Goal: Information Seeking & Learning: Learn about a topic

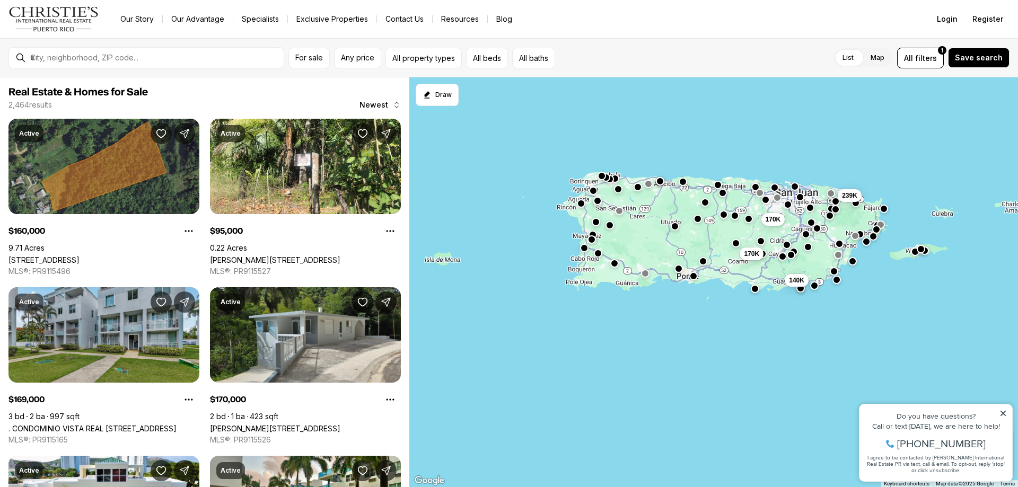
drag, startPoint x: 535, startPoint y: 230, endPoint x: 705, endPoint y: 222, distance: 170.3
click at [702, 222] on button "button" at bounding box center [697, 219] width 8 height 8
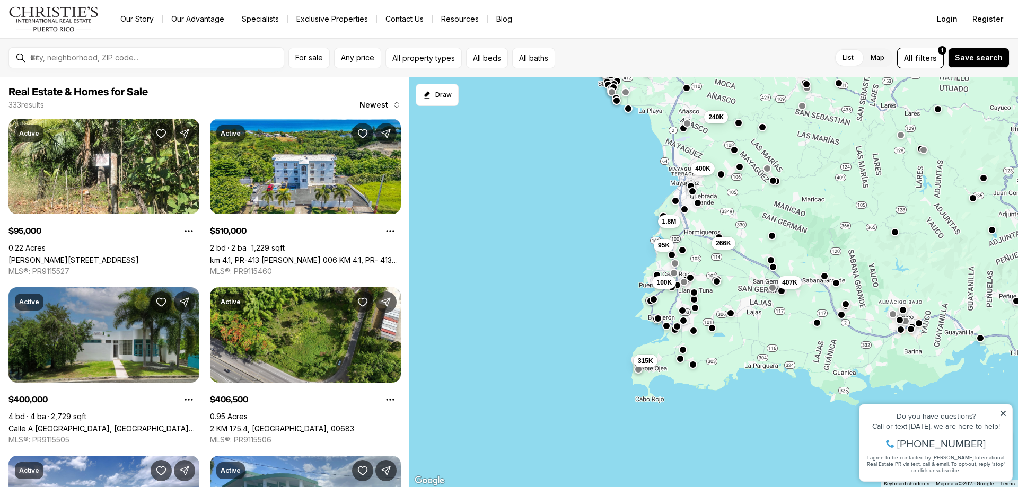
drag, startPoint x: 570, startPoint y: 289, endPoint x: 567, endPoint y: 141, distance: 148.4
click at [567, 141] on div "400K 240K 200K 266K 407K 315K 95K 100K 510K 139K 165K 1.8M" at bounding box center [713, 282] width 608 height 410
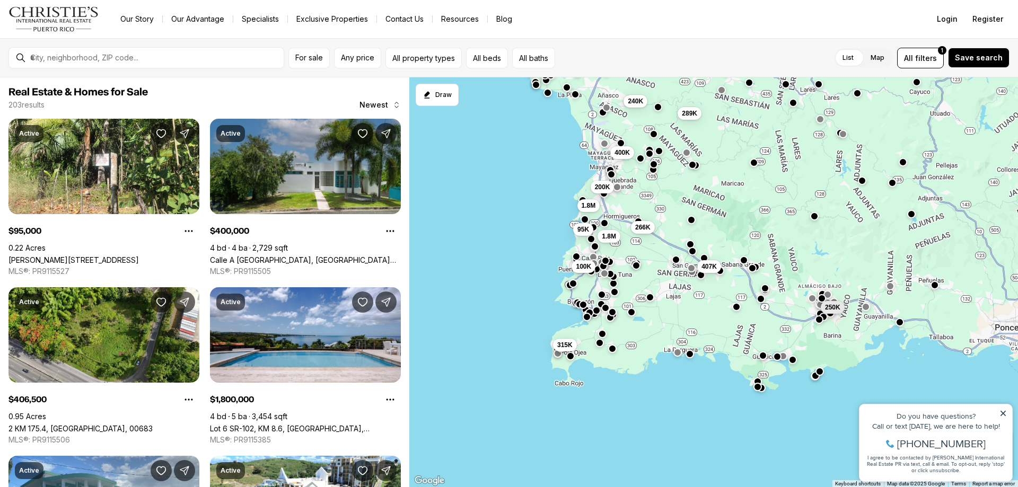
drag, startPoint x: 598, startPoint y: 217, endPoint x: 505, endPoint y: 196, distance: 95.7
click at [505, 196] on div "400K 240K 266K 289K 250K 407K 315K 95K 100K 1.8M 1.8M 200K" at bounding box center [713, 282] width 608 height 410
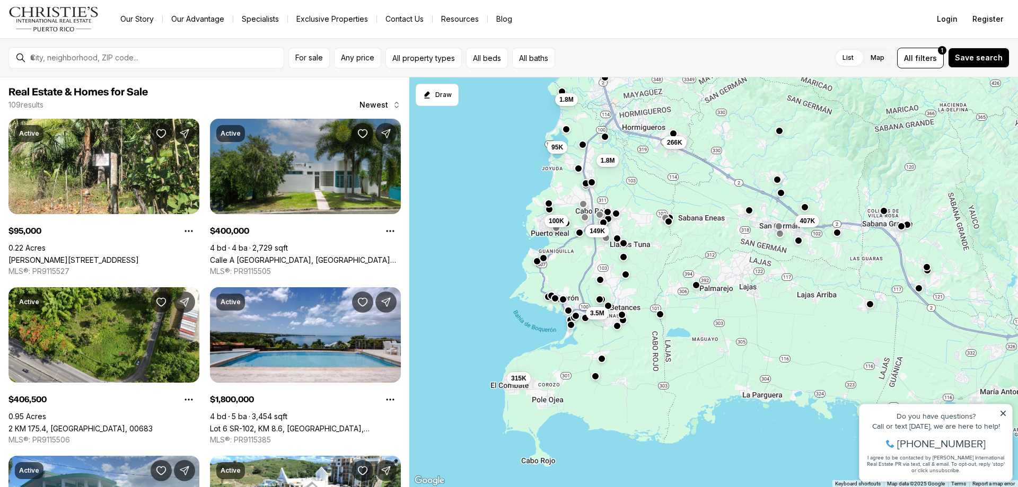
drag, startPoint x: 528, startPoint y: 269, endPoint x: 432, endPoint y: 155, distance: 149.3
click at [432, 155] on div "400K 120K 266K 407K 315K 95K 100K 1.8M 1.8M 200K 149K 3.5M" at bounding box center [713, 282] width 608 height 410
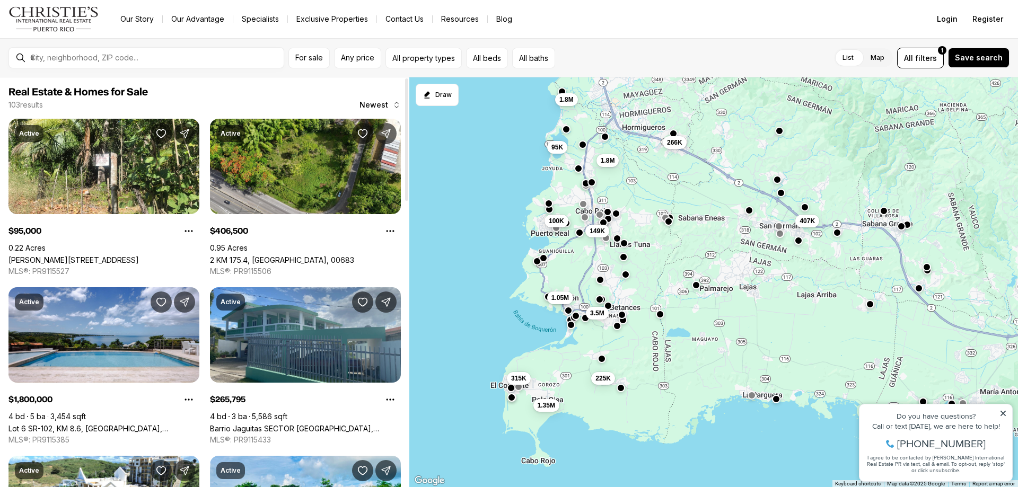
click at [379, 108] on span "Newest" at bounding box center [373, 105] width 29 height 8
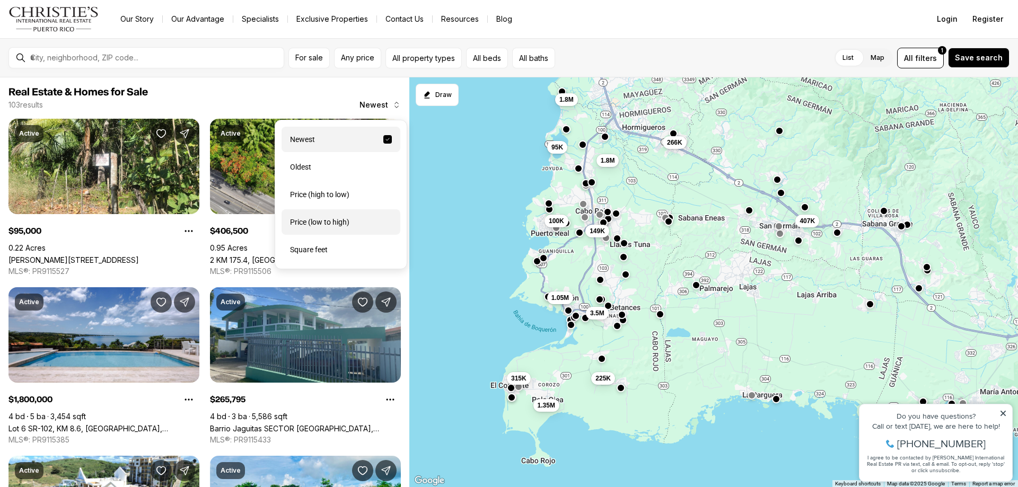
click at [345, 220] on div "Price (low to high)" at bounding box center [340, 221] width 119 height 25
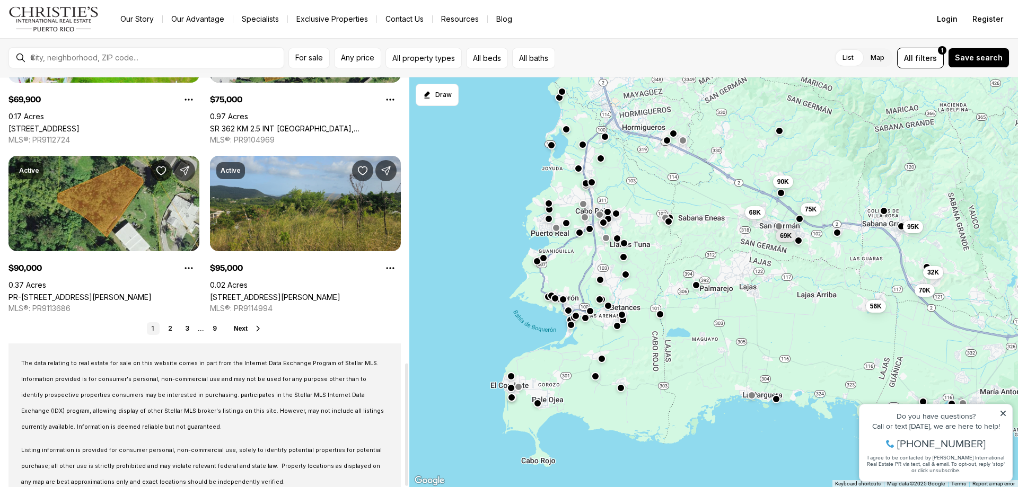
scroll to position [954, 0]
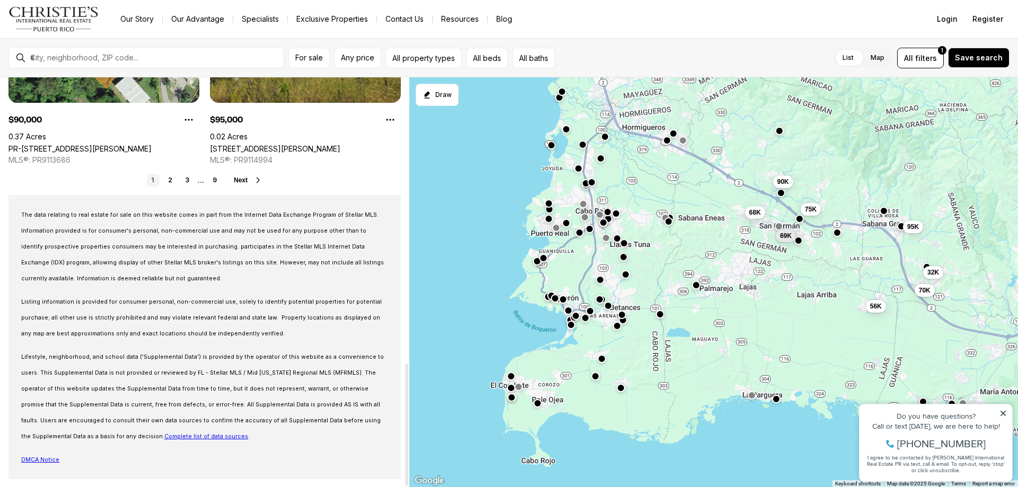
click at [259, 179] on icon at bounding box center [258, 180] width 8 height 8
